Goal: Transaction & Acquisition: Purchase product/service

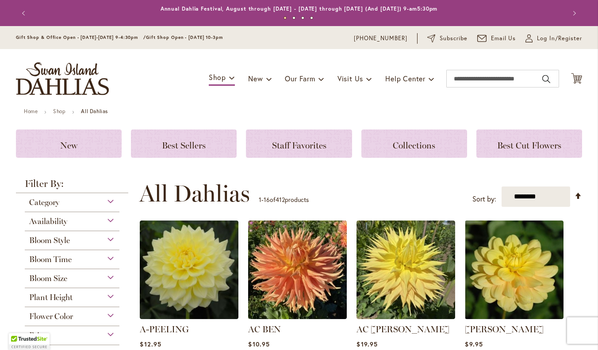
click at [349, 186] on div "**********" at bounding box center [360, 193] width 442 height 27
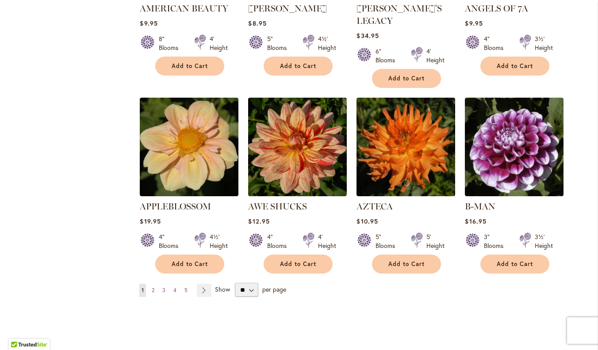
scroll to position [729, 0]
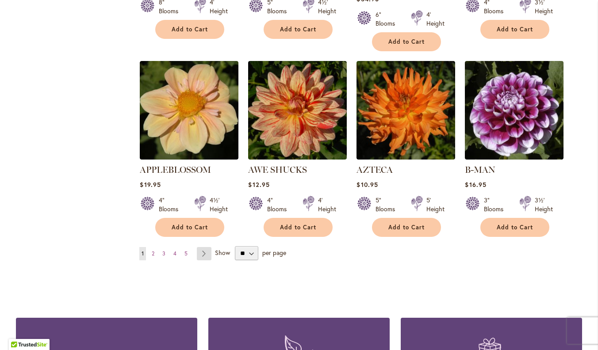
click at [202, 247] on link "Page Next" at bounding box center [204, 253] width 15 height 13
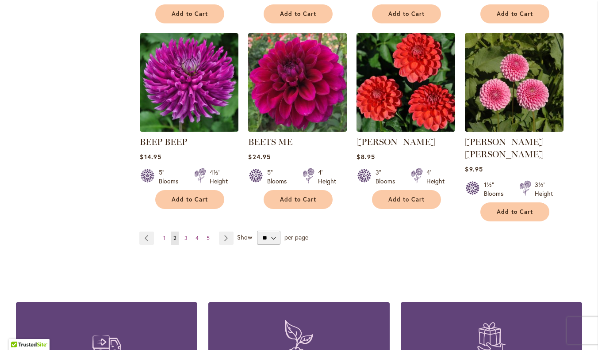
scroll to position [757, 0]
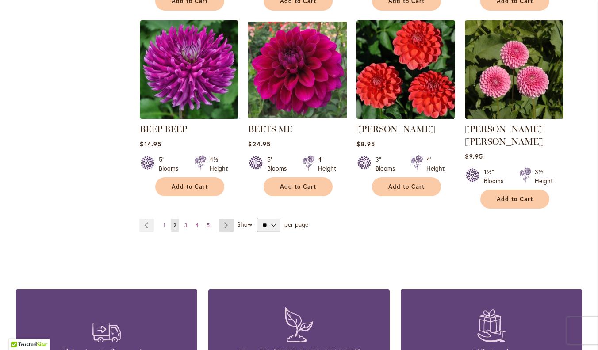
click at [227, 219] on link "Page Next" at bounding box center [226, 225] width 15 height 13
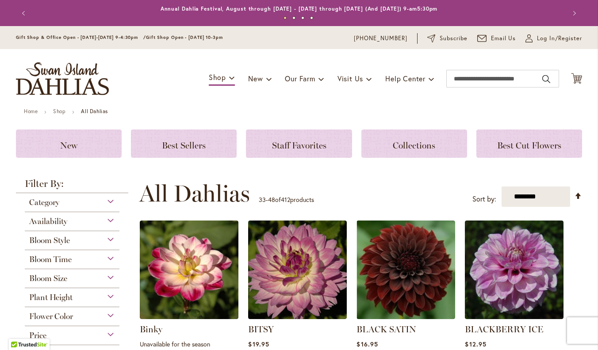
click at [359, 186] on div "**********" at bounding box center [360, 193] width 442 height 27
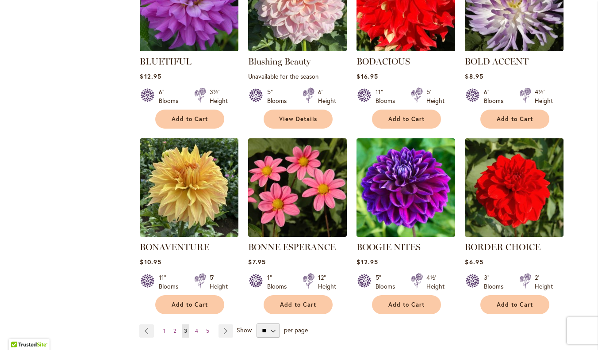
scroll to position [683, 0]
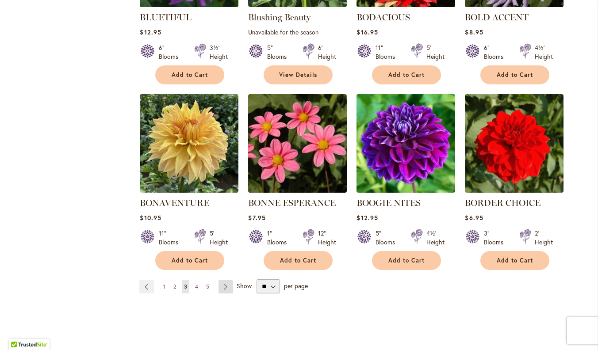
click at [224, 286] on link "Page Next" at bounding box center [225, 286] width 15 height 13
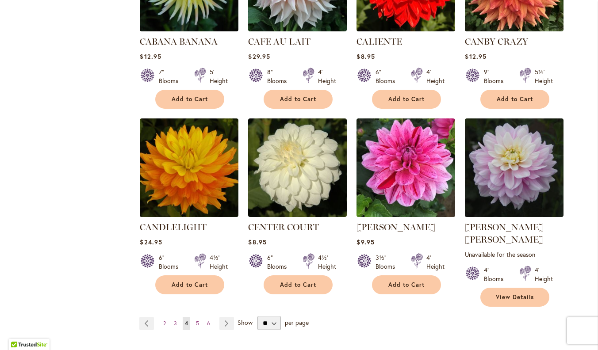
scroll to position [675, 0]
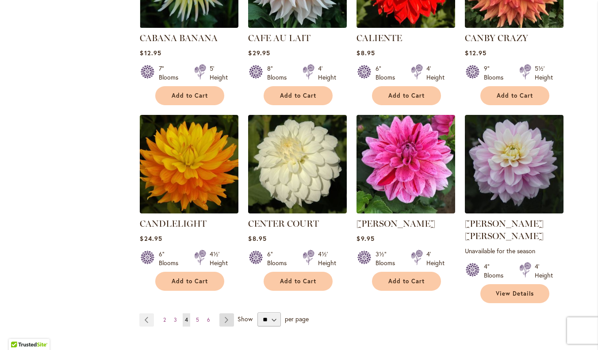
click at [224, 313] on link "Page Next" at bounding box center [226, 319] width 15 height 13
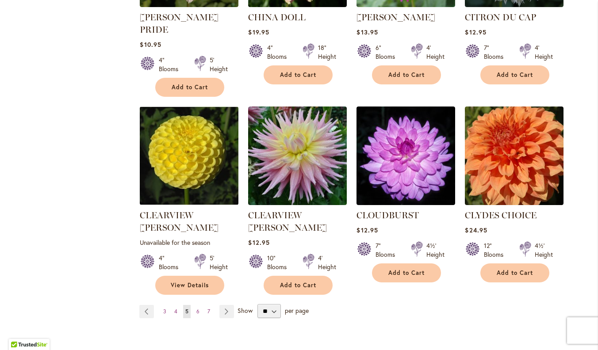
scroll to position [696, 0]
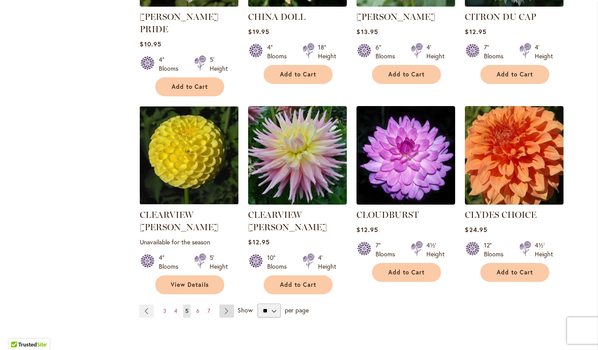
click at [224, 305] on link "Page Next" at bounding box center [226, 311] width 15 height 13
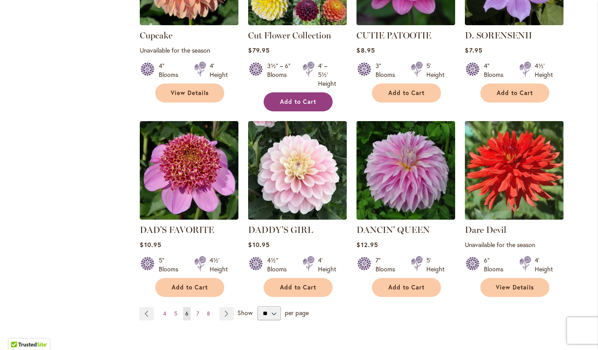
scroll to position [693, 0]
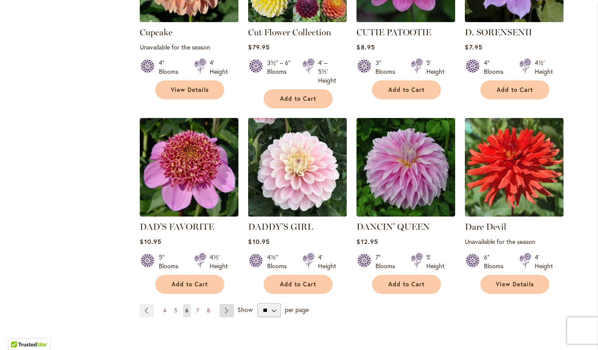
click at [225, 304] on link "Page Next" at bounding box center [226, 310] width 15 height 13
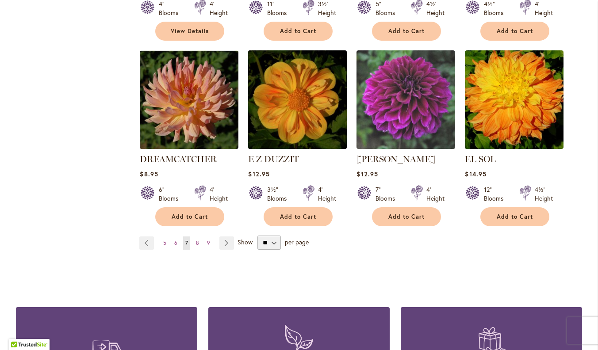
scroll to position [752, 0]
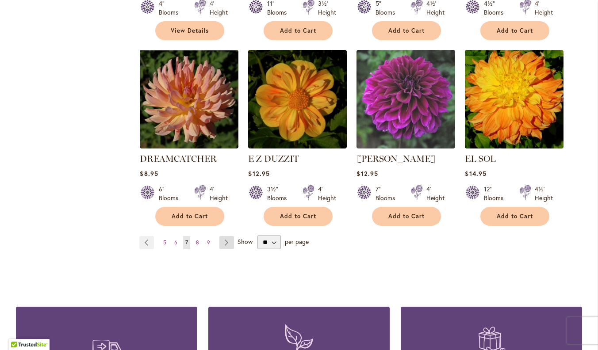
click at [223, 236] on link "Page Next" at bounding box center [226, 242] width 15 height 13
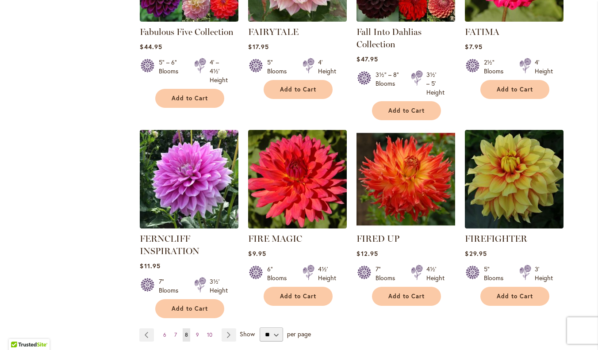
scroll to position [692, 0]
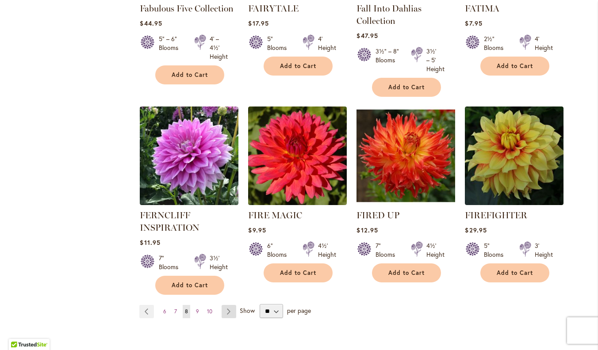
click at [227, 312] on link "Page Next" at bounding box center [228, 311] width 15 height 13
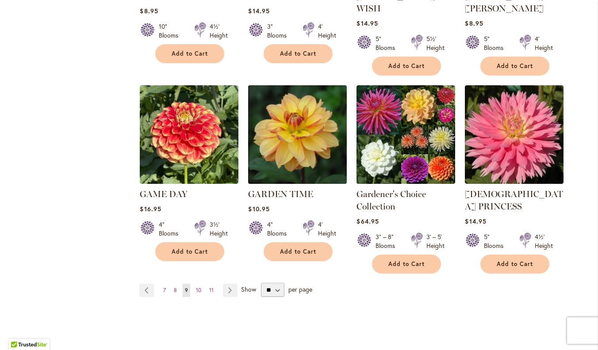
scroll to position [739, 0]
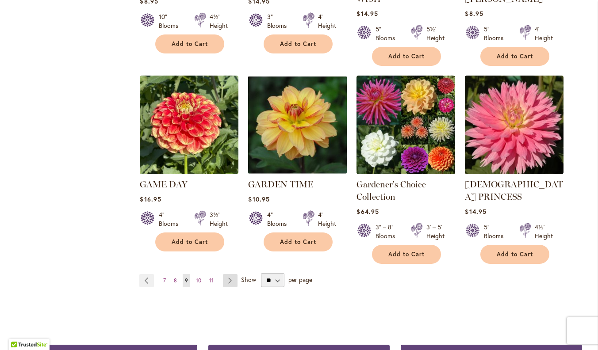
click at [233, 274] on link "Page Next" at bounding box center [230, 280] width 15 height 13
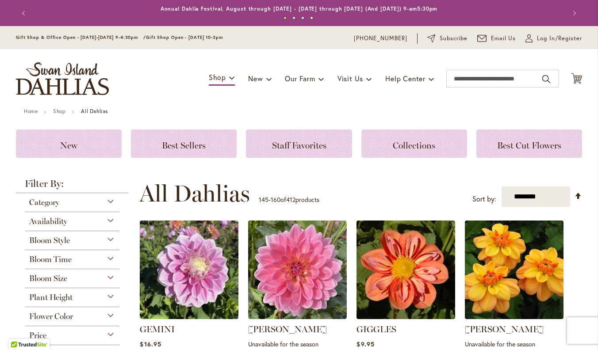
click at [331, 181] on div "**********" at bounding box center [360, 193] width 442 height 27
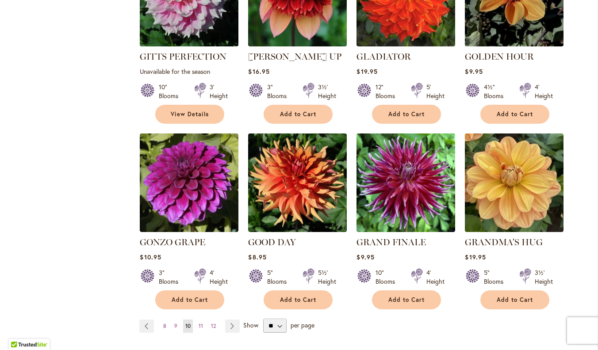
scroll to position [667, 0]
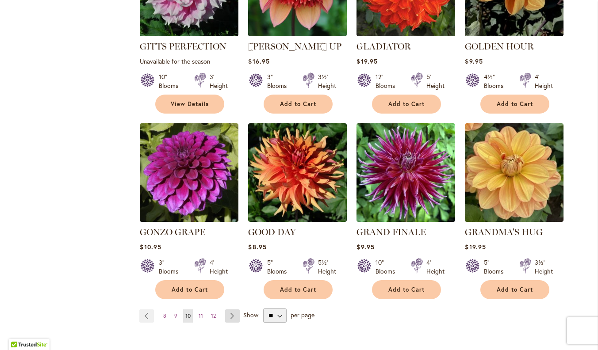
click at [232, 309] on link "Page Next" at bounding box center [232, 315] width 15 height 13
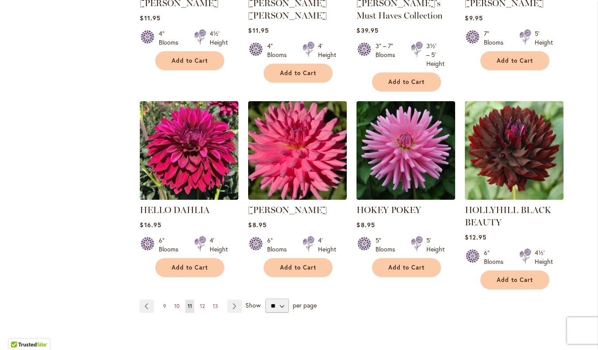
scroll to position [740, 0]
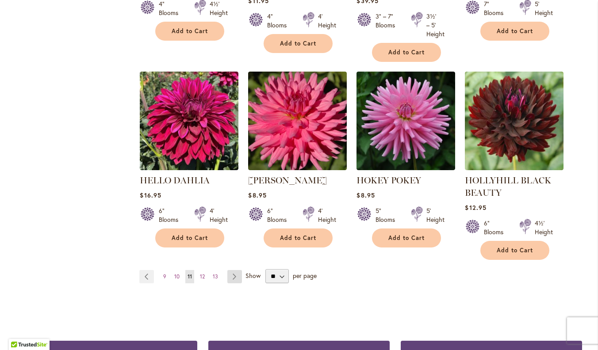
click at [235, 276] on link "Page Next" at bounding box center [234, 276] width 15 height 13
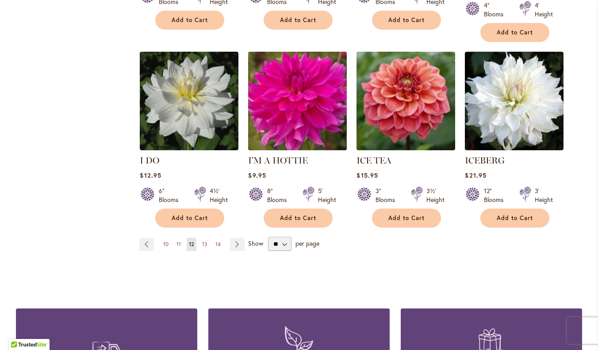
scroll to position [748, 0]
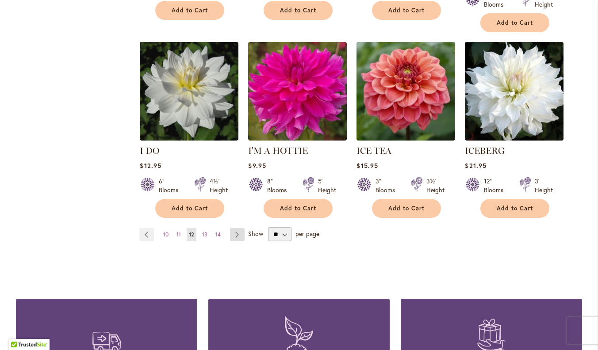
click at [233, 228] on link "Page Next" at bounding box center [237, 234] width 15 height 13
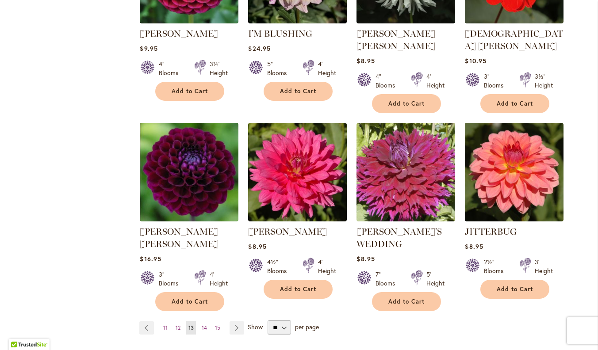
scroll to position [709, 0]
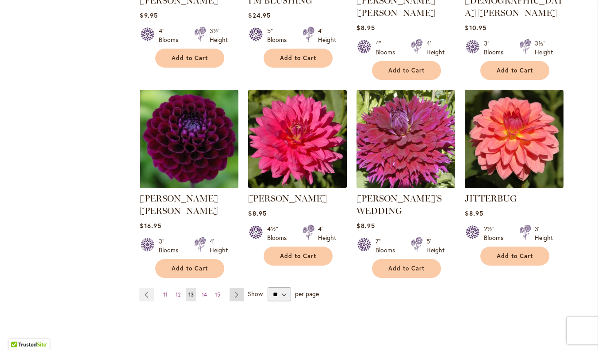
click at [242, 288] on link "Page Next" at bounding box center [236, 294] width 15 height 13
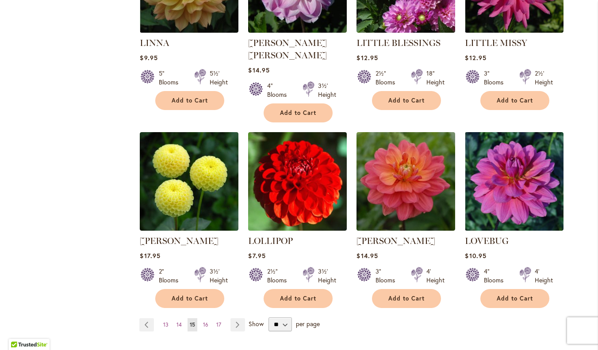
scroll to position [672, 0]
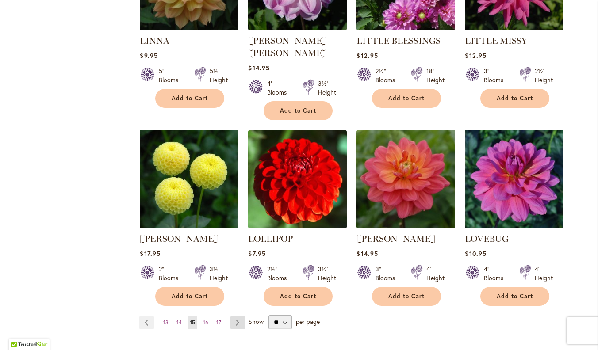
click at [236, 316] on link "Page Next" at bounding box center [237, 322] width 15 height 13
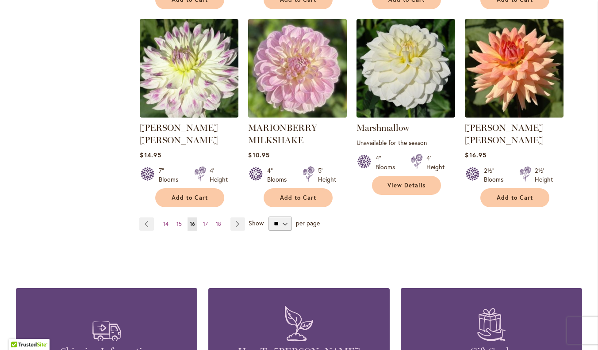
scroll to position [774, 0]
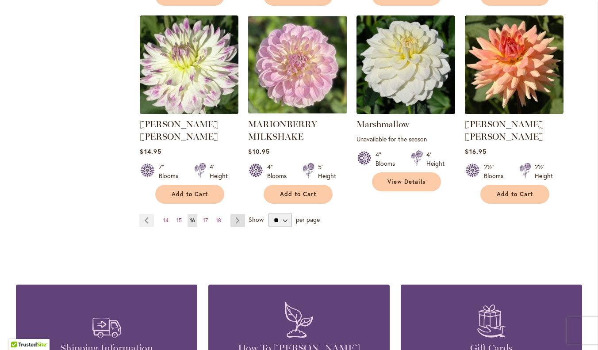
click at [235, 214] on link "Page Next" at bounding box center [237, 220] width 15 height 13
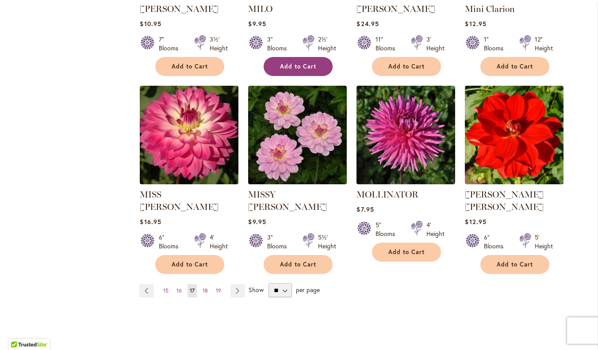
scroll to position [699, 0]
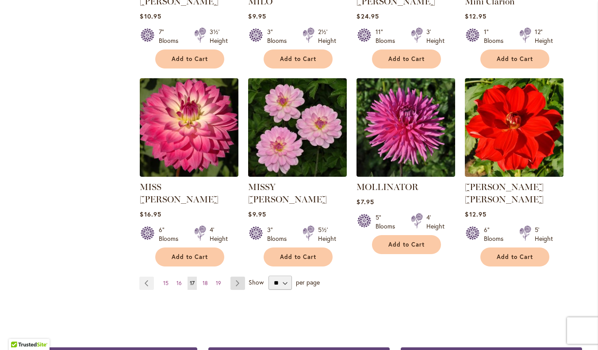
click at [240, 277] on link "Page Next" at bounding box center [237, 283] width 15 height 13
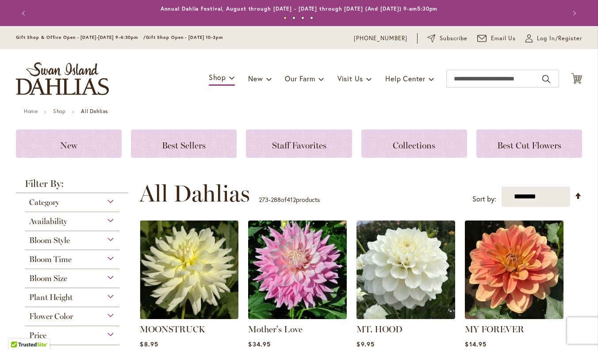
click at [292, 183] on div "**********" at bounding box center [360, 193] width 442 height 27
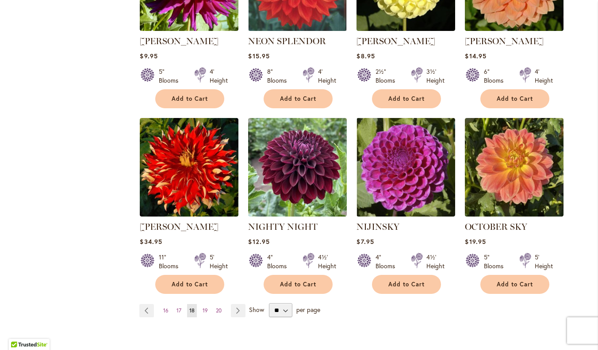
scroll to position [675, 0]
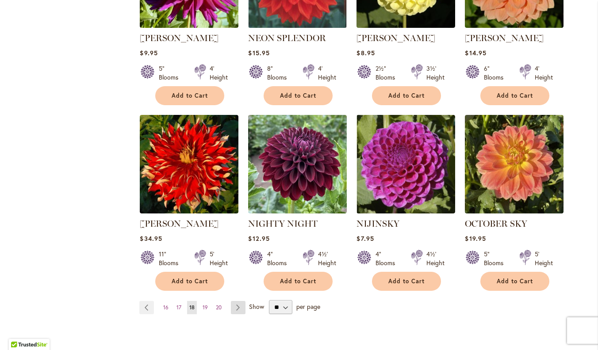
click at [238, 301] on link "Page Next" at bounding box center [238, 307] width 15 height 13
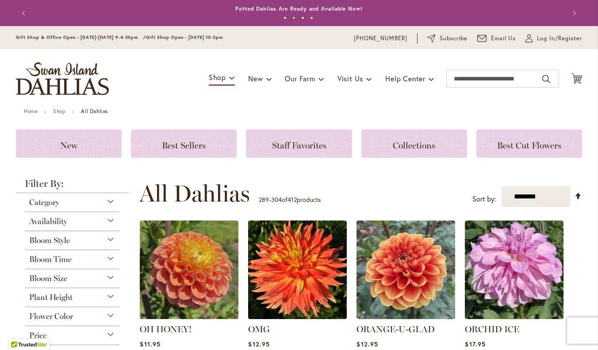
click at [339, 206] on div "**********" at bounding box center [360, 193] width 442 height 27
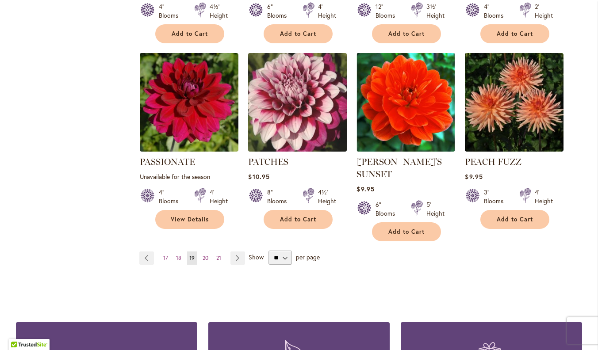
scroll to position [744, 0]
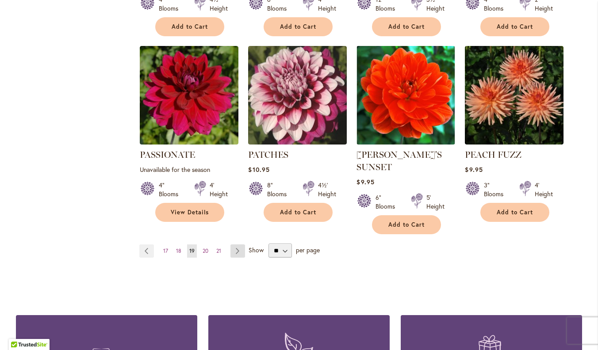
click at [237, 244] on link "Page Next" at bounding box center [237, 250] width 15 height 13
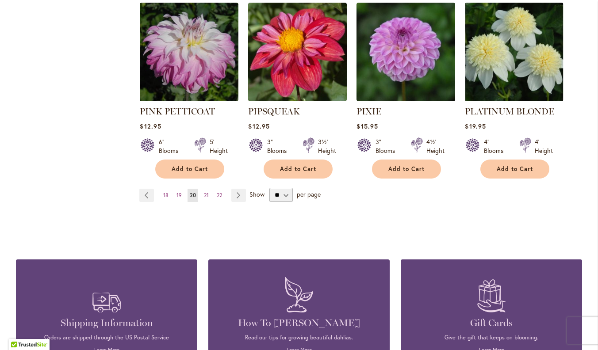
scroll to position [812, 0]
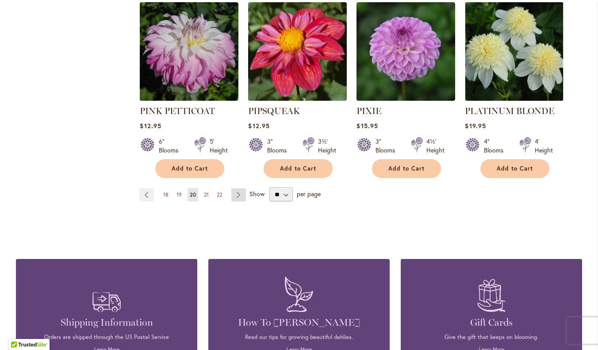
click at [240, 188] on link "Page Next" at bounding box center [238, 194] width 15 height 13
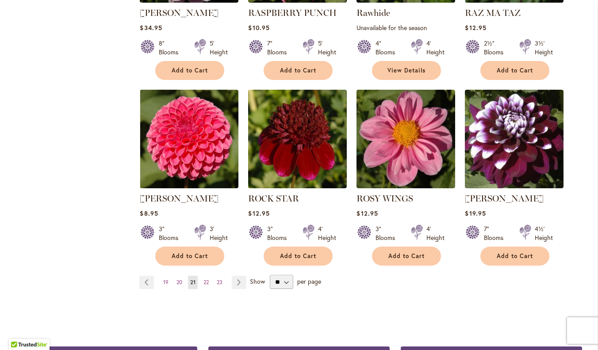
scroll to position [701, 0]
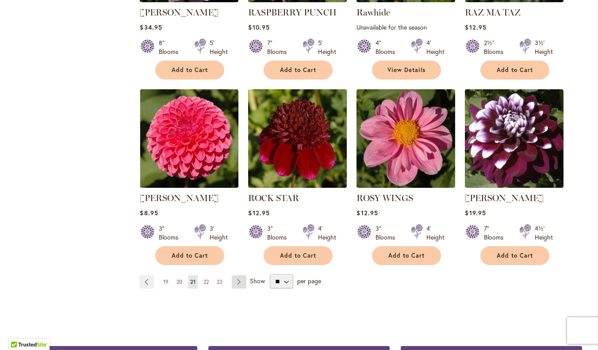
click at [236, 279] on link "Page Next" at bounding box center [239, 281] width 15 height 13
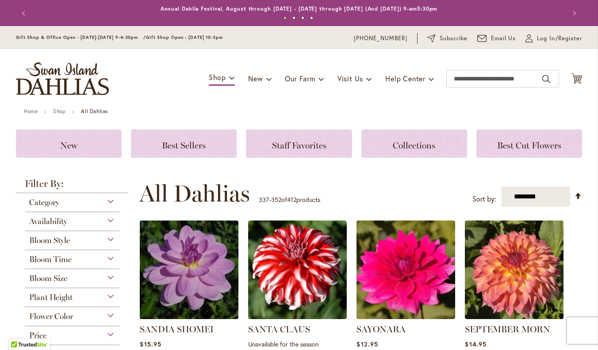
click at [301, 103] on div "Toggle Nav Shop Dahlia Tubers Collections Fresh Cut Dahlias Gardening Supplies …" at bounding box center [299, 78] width 584 height 59
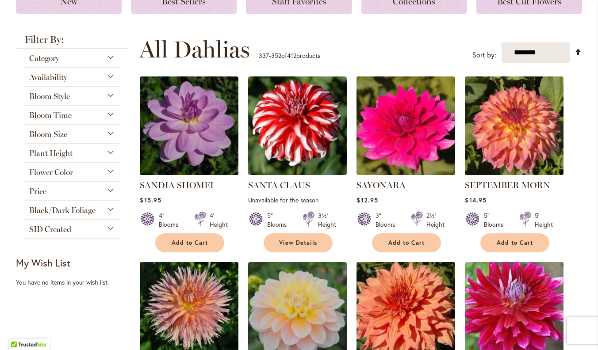
scroll to position [189, 0]
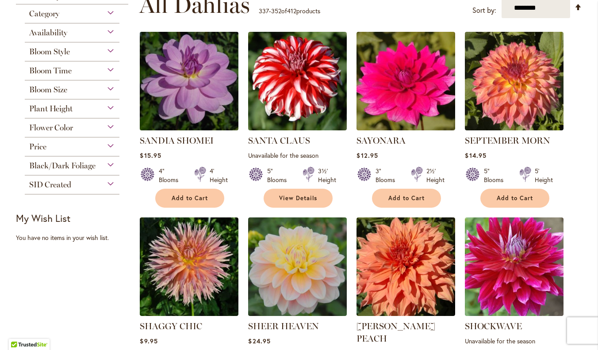
click at [178, 114] on img at bounding box center [188, 81] width 103 height 103
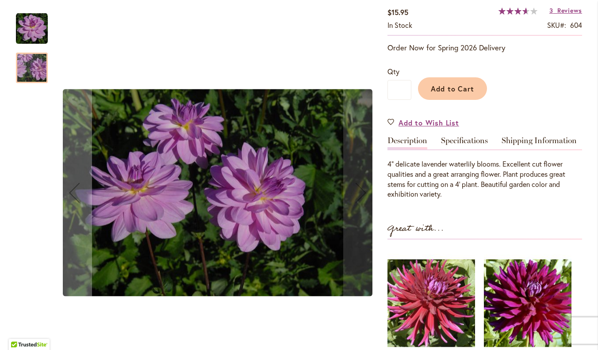
scroll to position [168, 0]
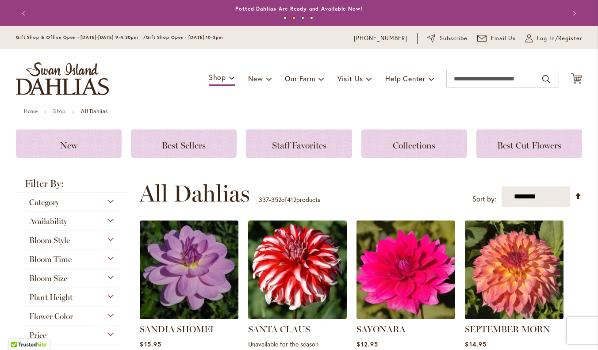
click at [258, 183] on h1 "All Dahlias" at bounding box center [198, 193] width 119 height 27
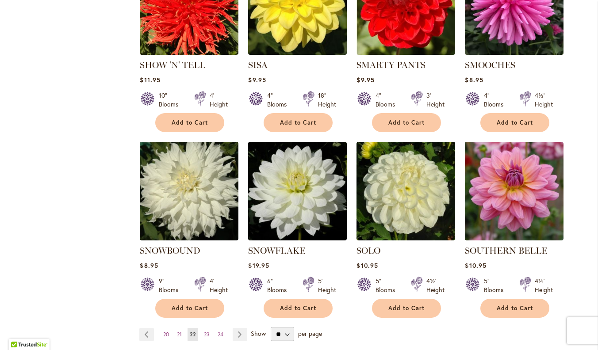
scroll to position [658, 0]
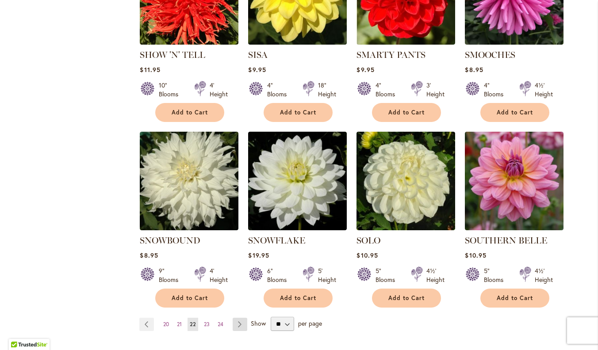
click at [237, 318] on link "Page Next" at bounding box center [240, 324] width 15 height 13
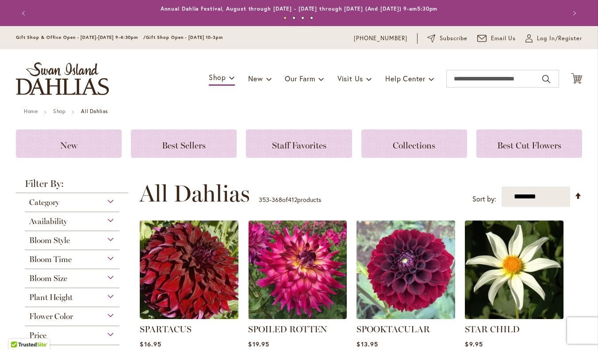
click at [339, 180] on div "**********" at bounding box center [360, 193] width 442 height 27
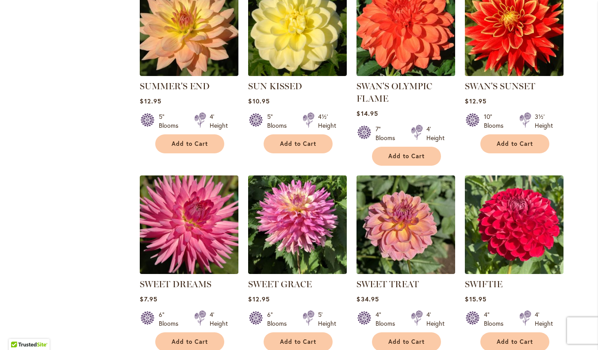
scroll to position [656, 0]
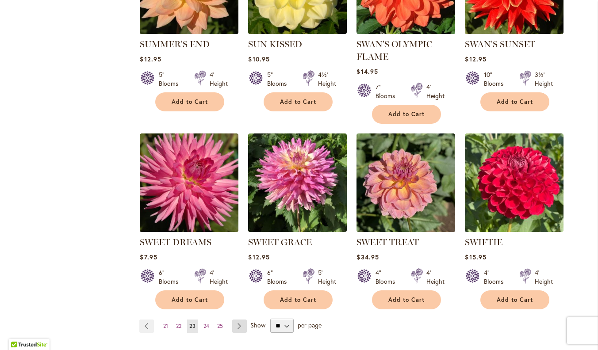
click at [242, 321] on link "Page Next" at bounding box center [239, 326] width 15 height 13
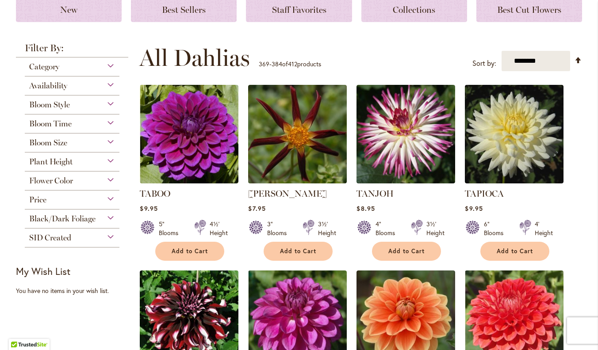
scroll to position [141, 0]
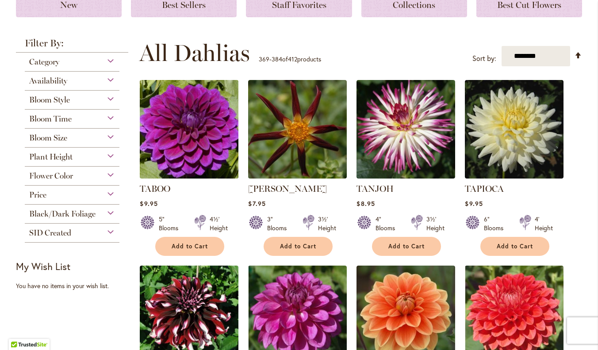
click at [210, 166] on img at bounding box center [188, 129] width 103 height 103
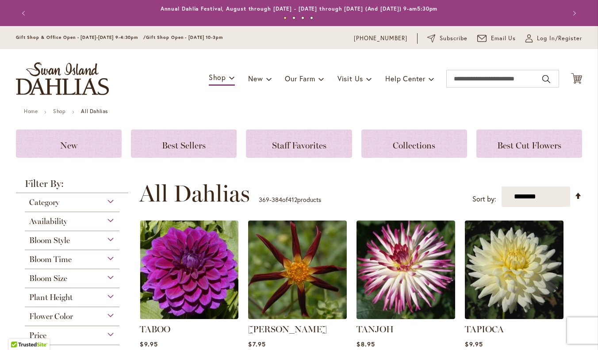
click at [188, 345] on div "$9.95" at bounding box center [189, 344] width 99 height 8
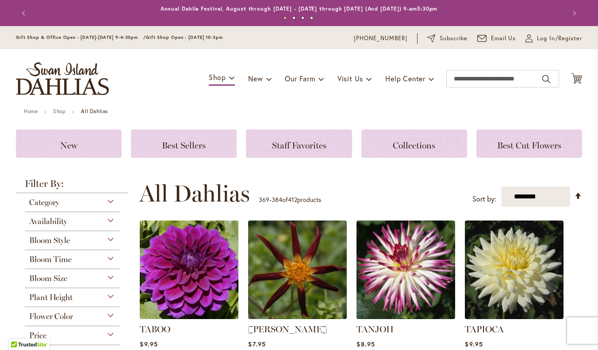
click at [206, 294] on img at bounding box center [188, 269] width 103 height 103
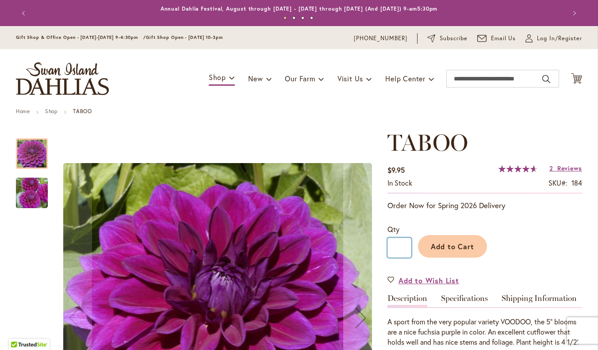
click at [389, 245] on input "*" at bounding box center [399, 248] width 24 height 20
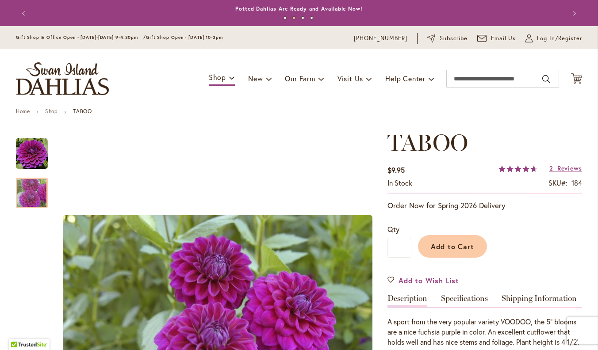
click at [547, 242] on div "Add to Cart" at bounding box center [496, 244] width 171 height 40
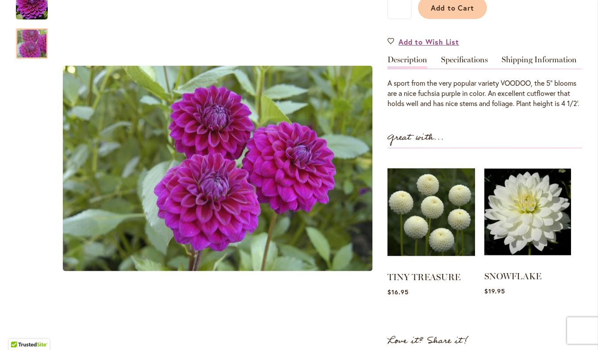
scroll to position [262, 0]
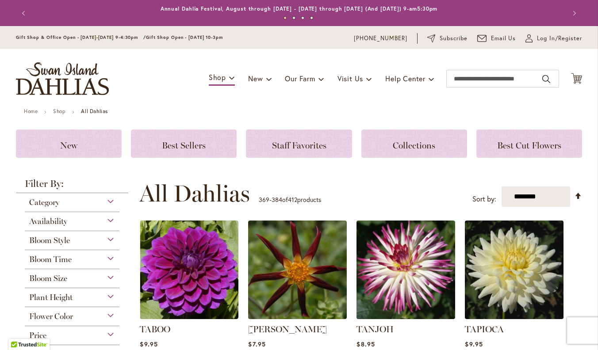
click at [207, 103] on div "Toggle Nav Shop Dahlia Tubers Collections Fresh Cut Dahlias Gardening Supplies …" at bounding box center [299, 78] width 584 height 59
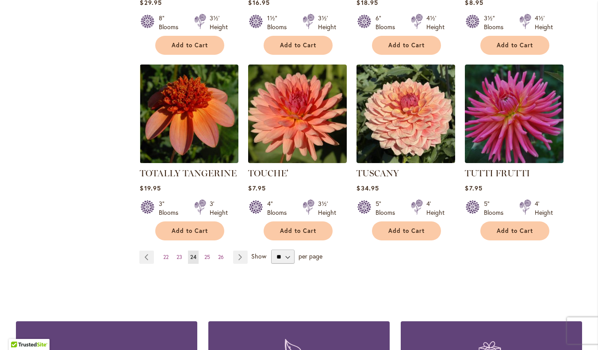
scroll to position [727, 0]
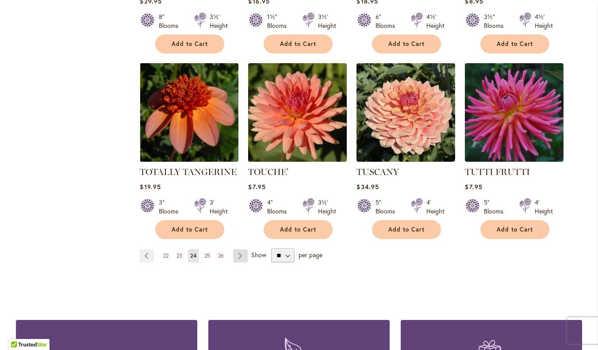
click at [245, 249] on link "Page Next" at bounding box center [240, 255] width 15 height 13
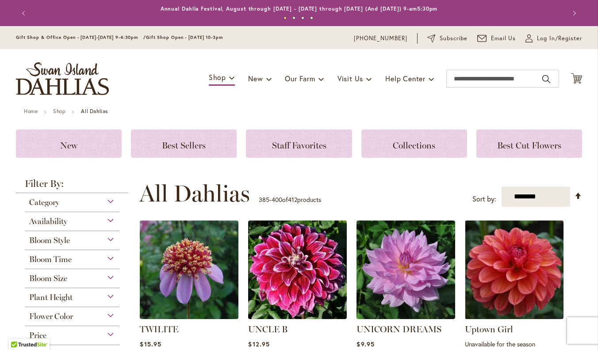
click at [177, 105] on div "Toggle Nav Shop Dahlia Tubers Collections Fresh Cut Dahlias Gardening Supplies …" at bounding box center [299, 78] width 584 height 59
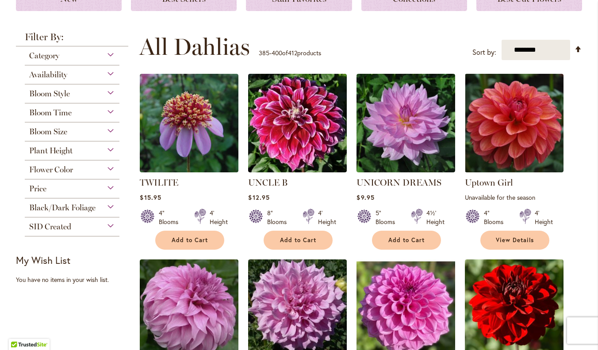
scroll to position [196, 0]
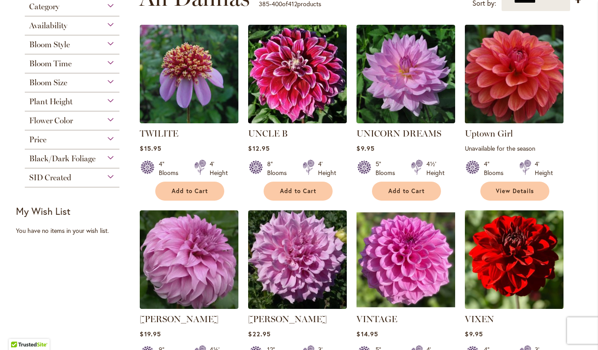
click at [504, 102] on img at bounding box center [513, 74] width 103 height 103
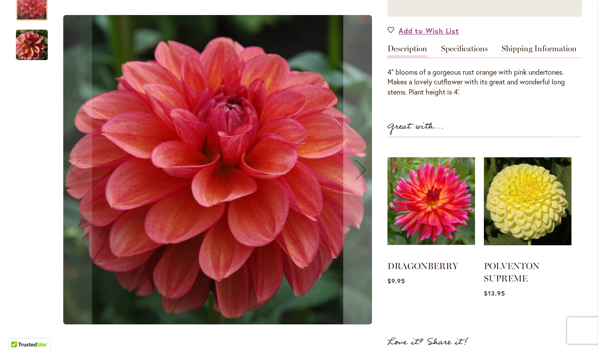
scroll to position [265, 0]
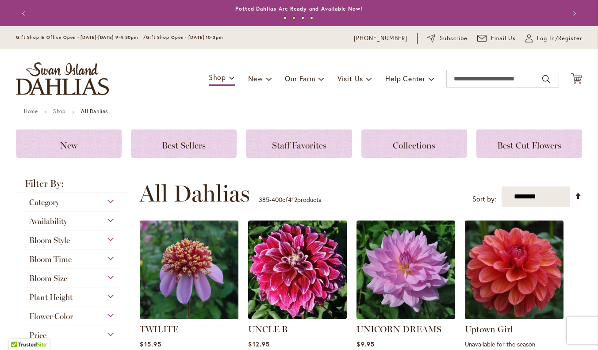
click at [274, 183] on div "**********" at bounding box center [360, 193] width 442 height 27
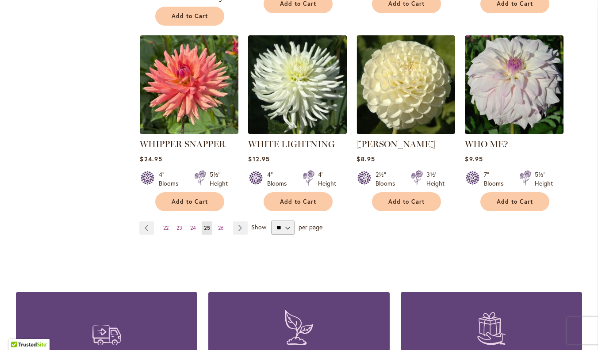
scroll to position [764, 0]
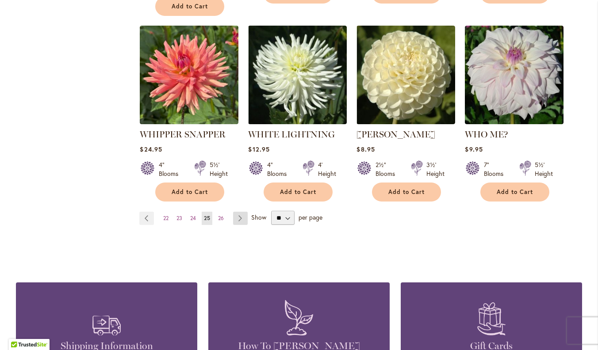
click at [238, 212] on link "Page Next" at bounding box center [240, 218] width 15 height 13
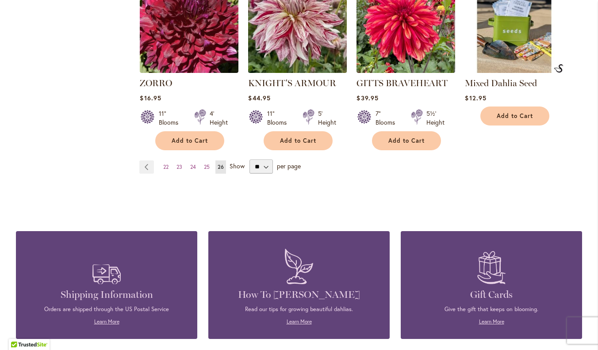
scroll to position [621, 0]
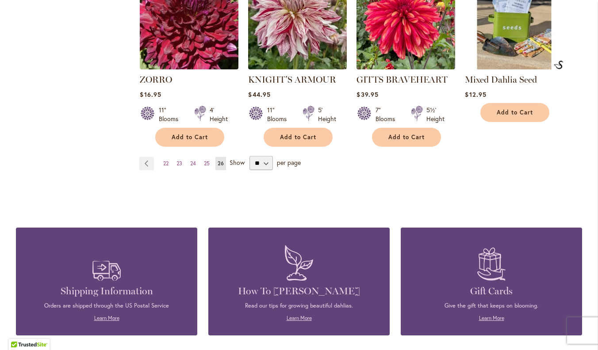
click at [236, 163] on span "Show" at bounding box center [236, 162] width 15 height 8
click at [249, 163] on select "** ** ** **" at bounding box center [260, 163] width 23 height 14
